Goal: Find specific page/section: Find specific page/section

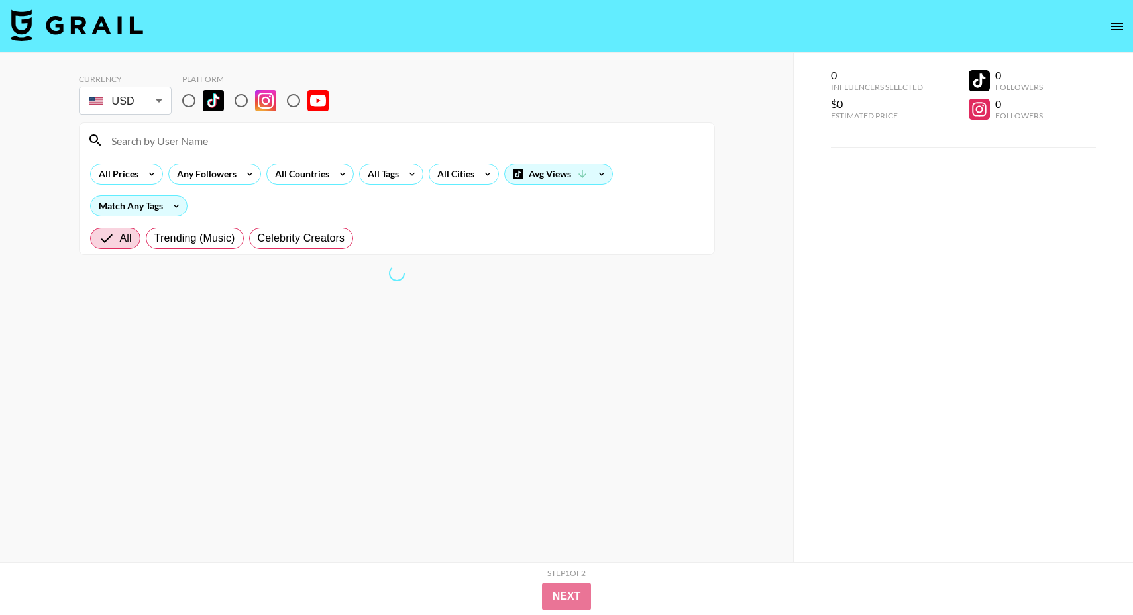
click at [187, 107] on input "radio" at bounding box center [189, 101] width 28 height 28
radio input "true"
click at [322, 178] on div "All Countries" at bounding box center [299, 174] width 65 height 20
click at [331, 162] on div at bounding box center [566, 307] width 1133 height 615
click at [333, 177] on div at bounding box center [566, 307] width 1133 height 615
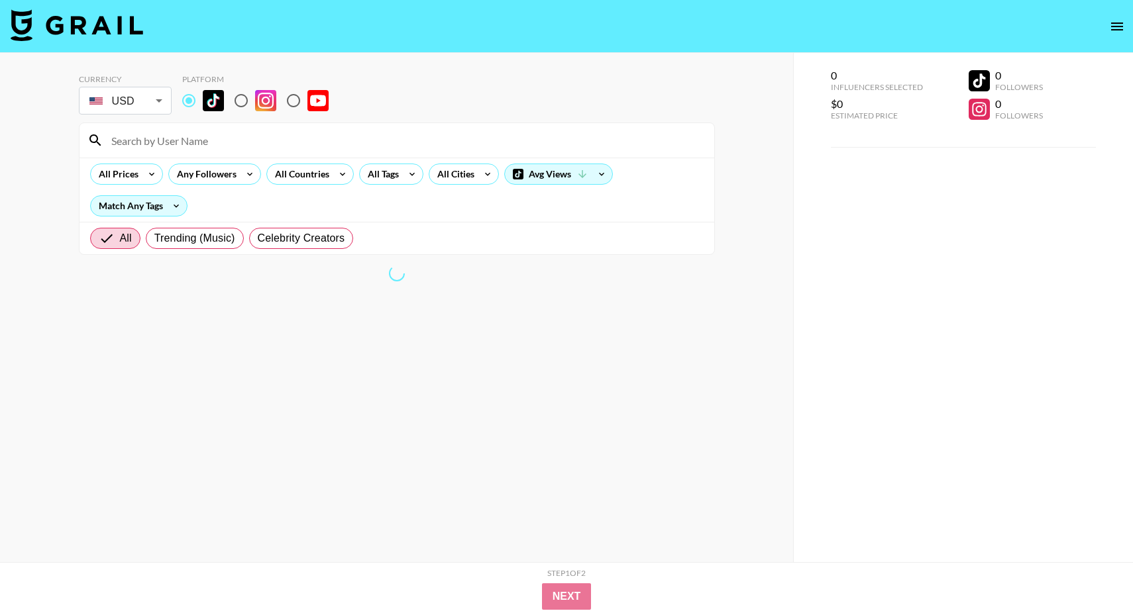
click at [324, 166] on div at bounding box center [566, 307] width 1133 height 615
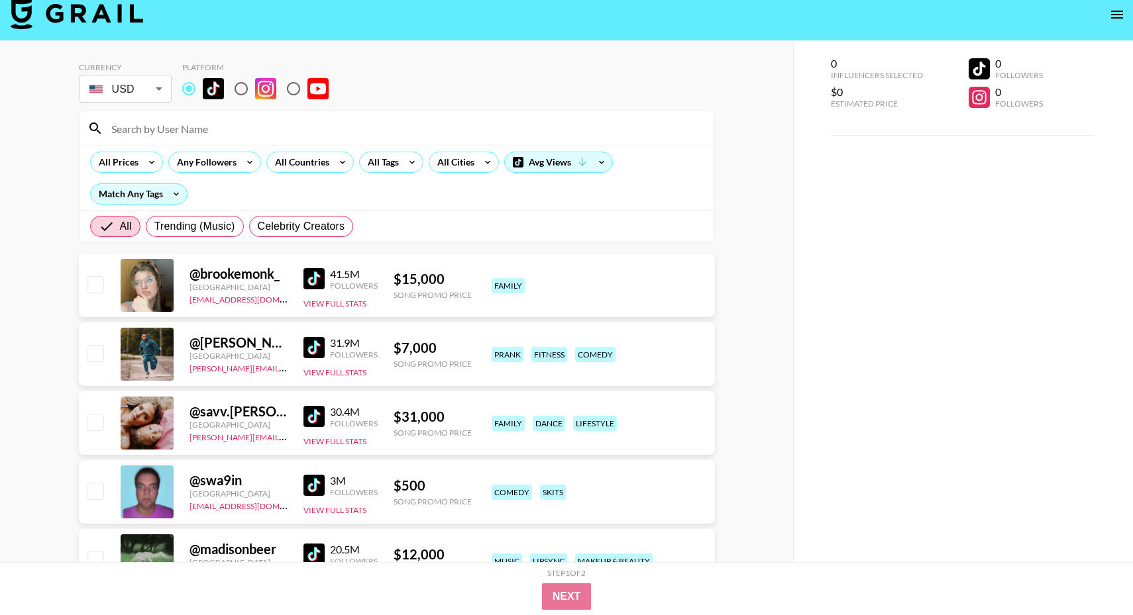
scroll to position [13, 0]
click at [319, 152] on div "All Countries" at bounding box center [299, 162] width 65 height 20
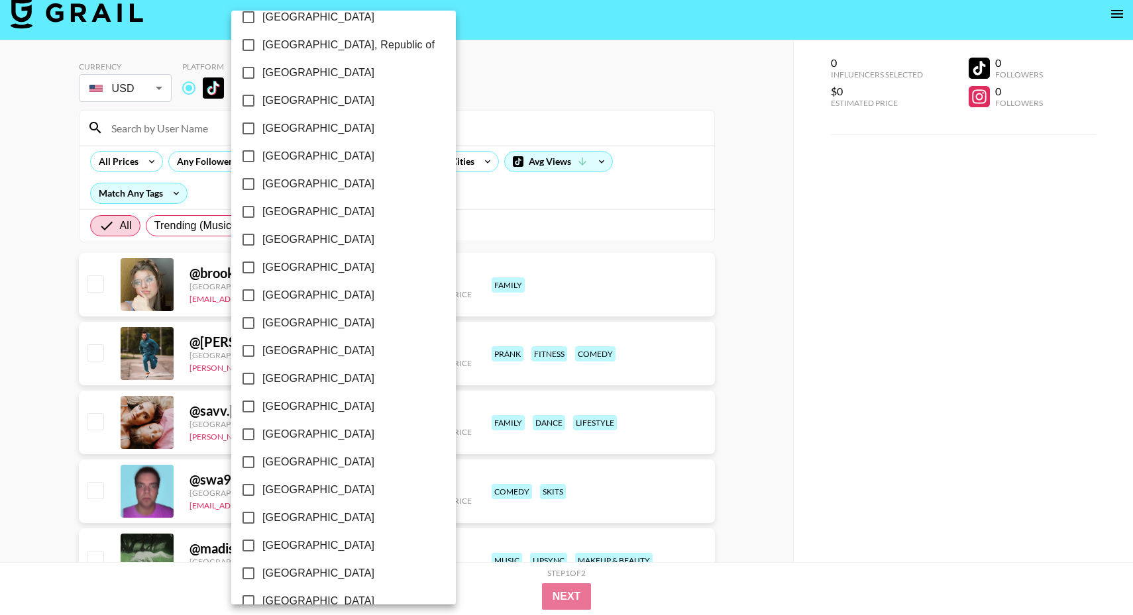
scroll to position [741, 0]
click at [306, 186] on span "[GEOGRAPHIC_DATA]" at bounding box center [318, 185] width 112 height 16
click at [246, 182] on input "[GEOGRAPHIC_DATA]" at bounding box center [249, 185] width 28 height 28
checkbox input "true"
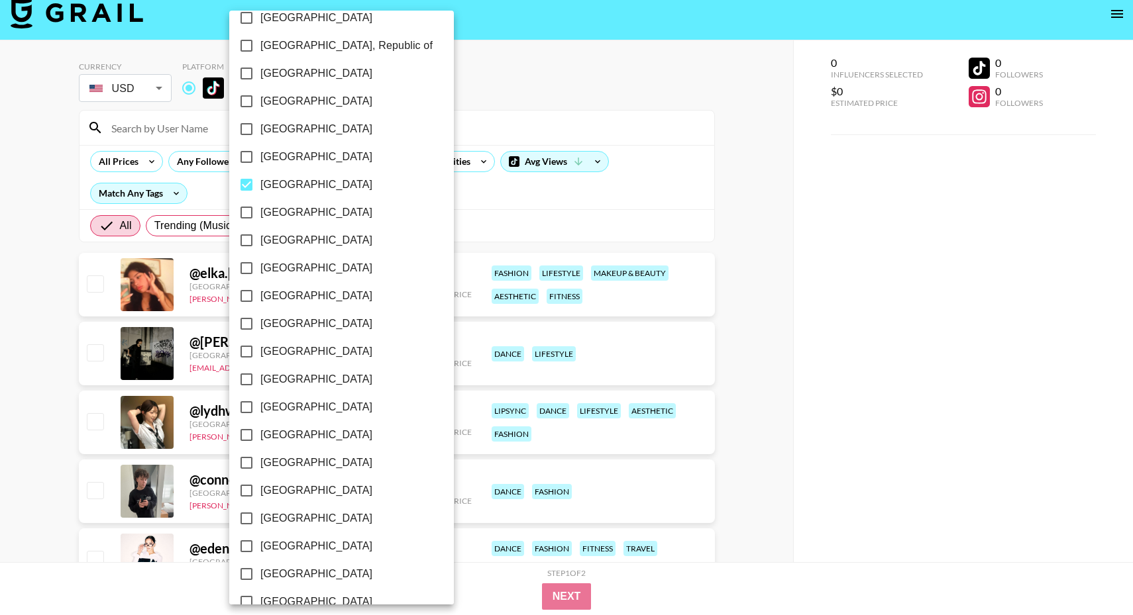
click at [465, 221] on div at bounding box center [566, 307] width 1133 height 615
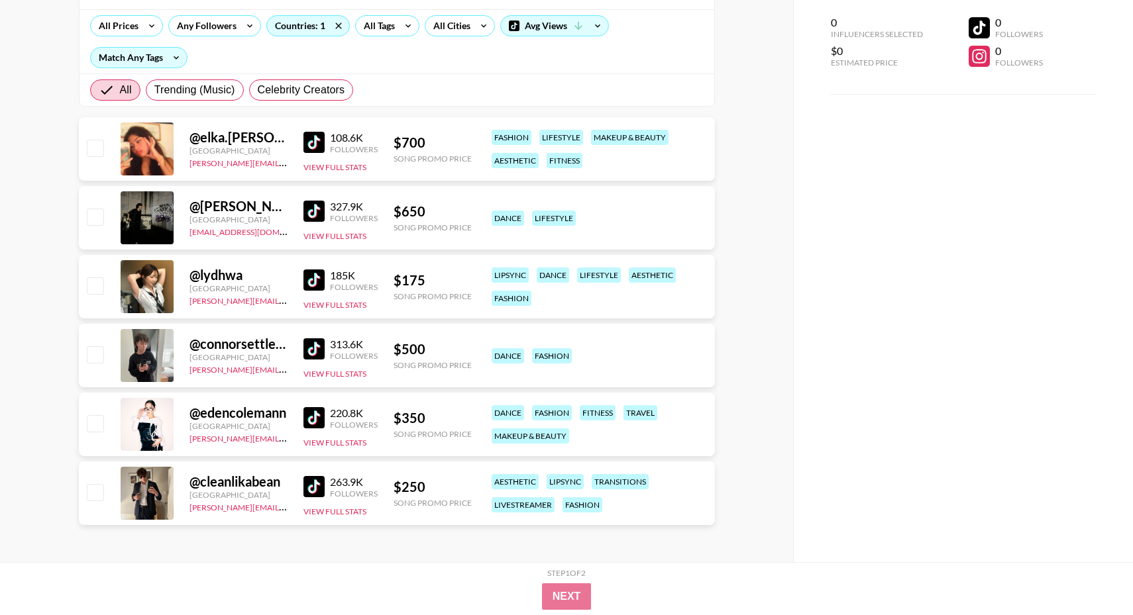
scroll to position [0, 0]
